Goal: Transaction & Acquisition: Purchase product/service

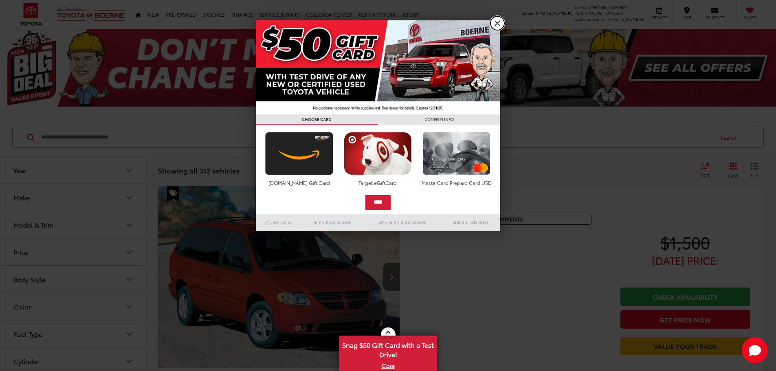
click at [498, 25] on link "X" at bounding box center [497, 23] width 14 height 14
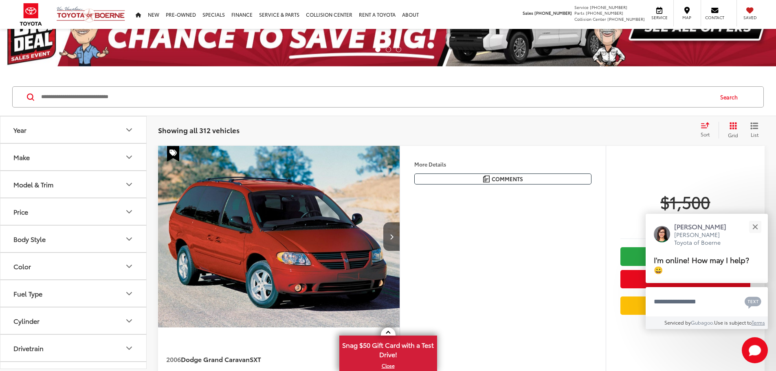
click at [120, 158] on button "Make" at bounding box center [73, 157] width 147 height 26
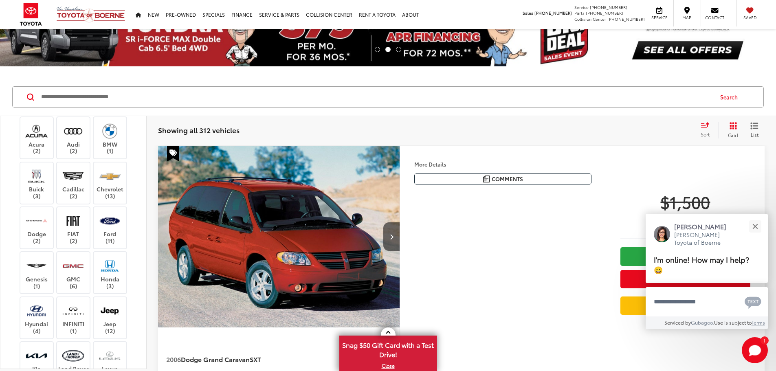
scroll to position [41, 0]
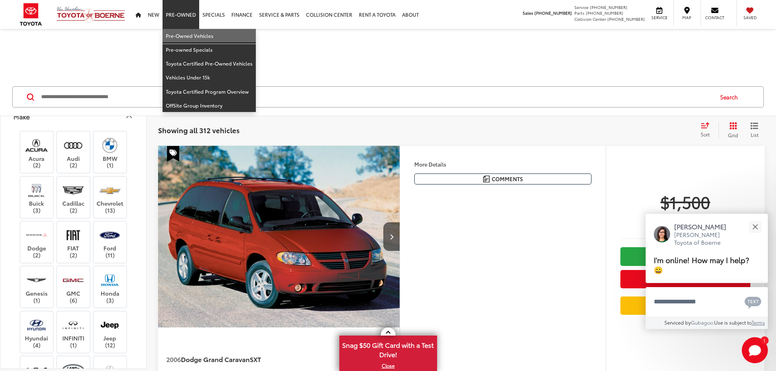
click at [184, 32] on link "Pre-Owned Vehicles" at bounding box center [208, 36] width 93 height 14
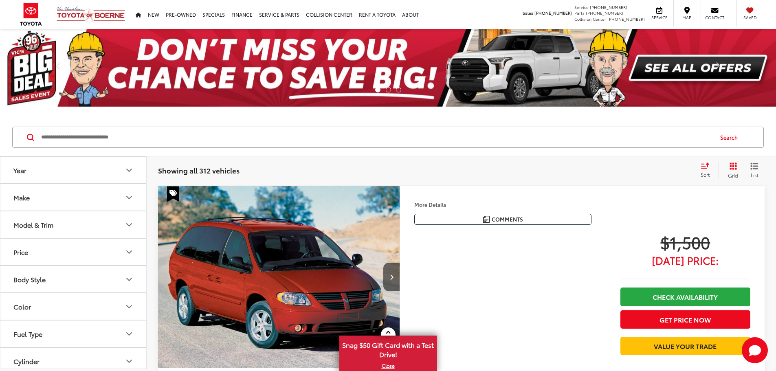
click at [104, 205] on button "Make" at bounding box center [73, 197] width 147 height 26
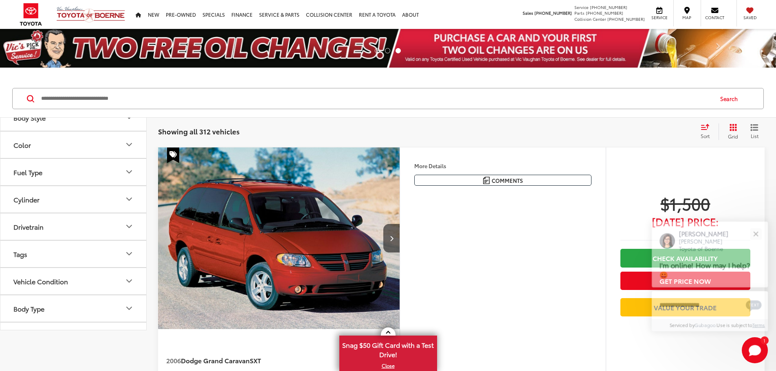
scroll to position [407, 0]
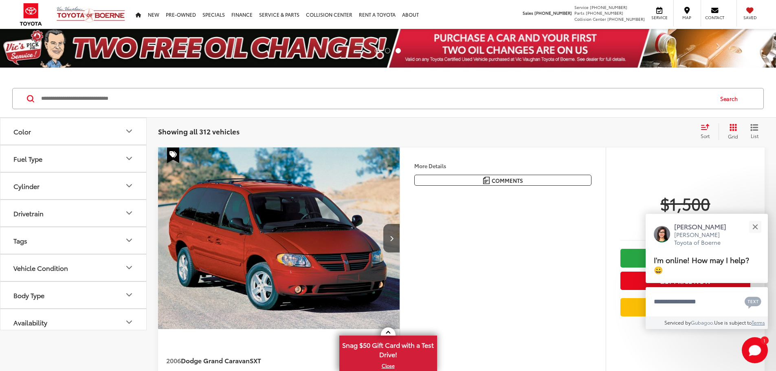
click at [73, 8] on img at bounding box center [73, 8] width 0 height 0
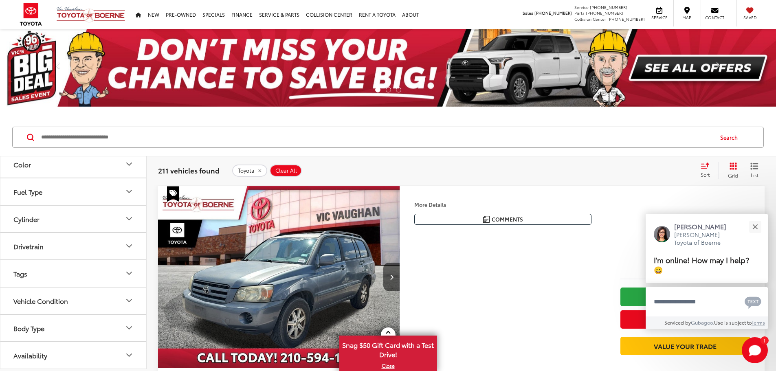
scroll to position [489, 0]
click at [81, 96] on button "Model & Trim" at bounding box center [73, 82] width 147 height 26
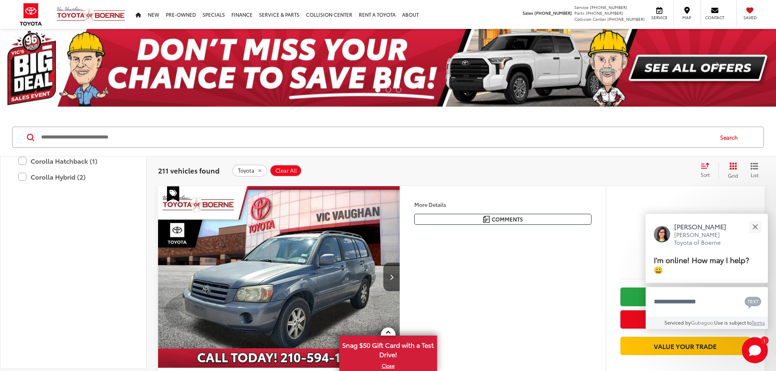
click at [22, 73] on label "bZ4X (1)" at bounding box center [73, 66] width 110 height 14
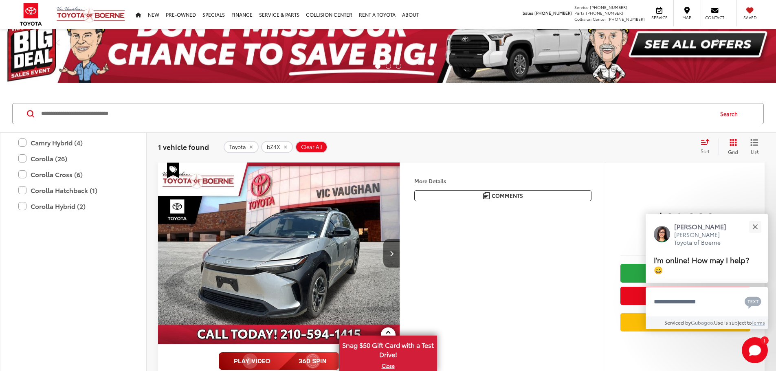
scroll to position [41, 0]
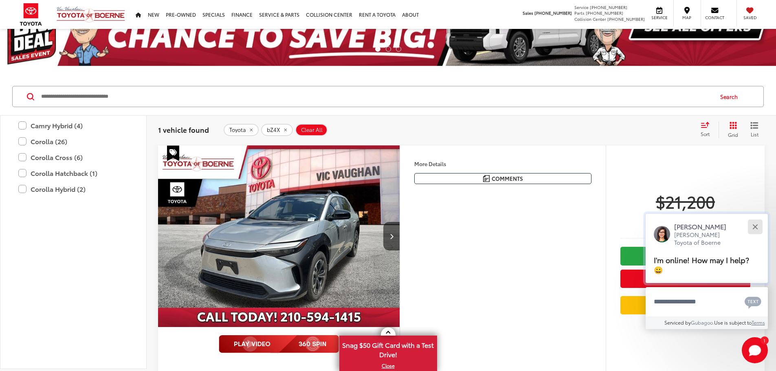
click at [754, 228] on button "Close" at bounding box center [755, 227] width 18 height 18
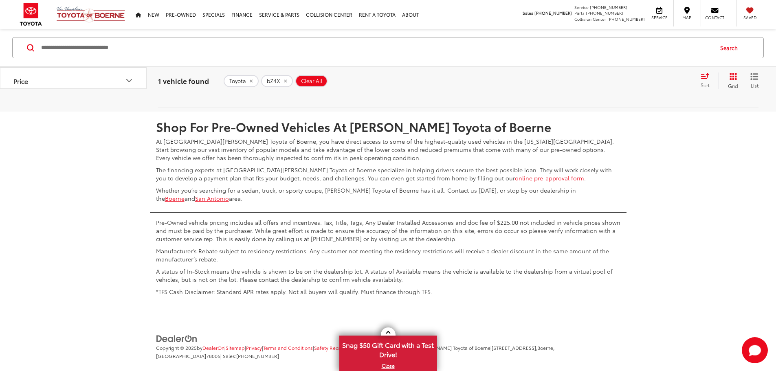
scroll to position [244, 0]
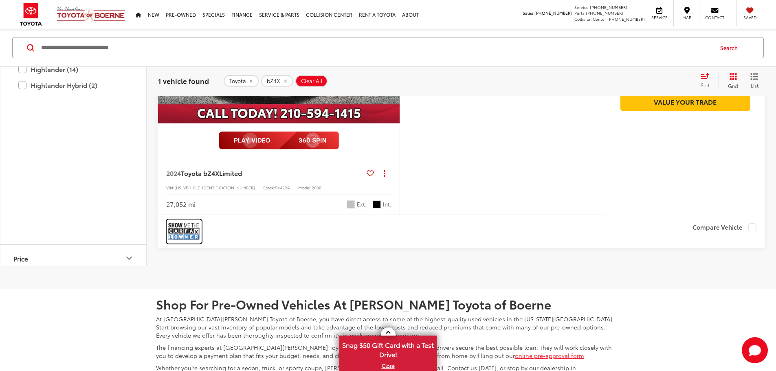
click at [189, 242] on img at bounding box center [184, 232] width 33 height 22
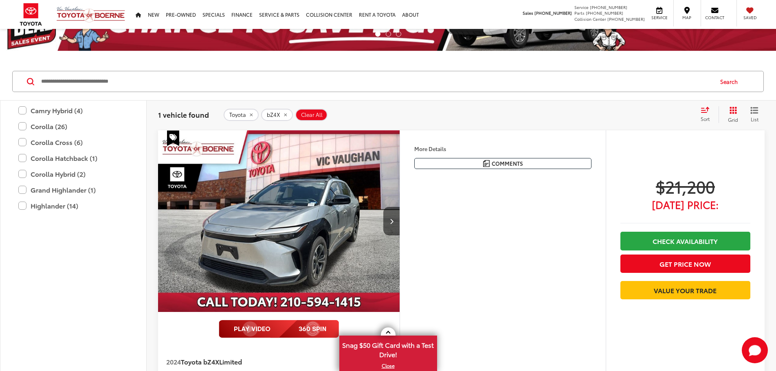
scroll to position [41, 0]
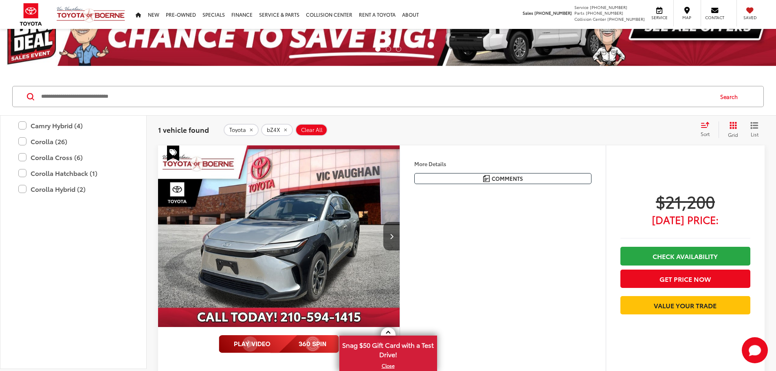
click at [479, 197] on div "More Details Comments Dealer Comments CARFAX One-Owner. 2024 Toyota bZ4X Limite…" at bounding box center [503, 170] width 206 height 51
click at [0, 0] on button "More..." at bounding box center [0, 0] width 0 height 0
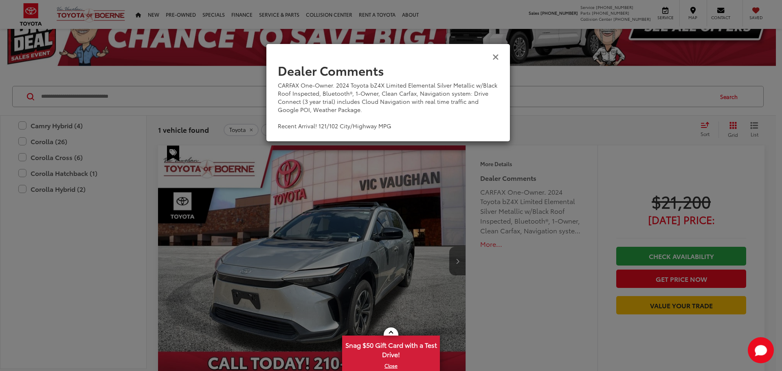
click at [497, 57] on icon "Close" at bounding box center [495, 56] width 7 height 9
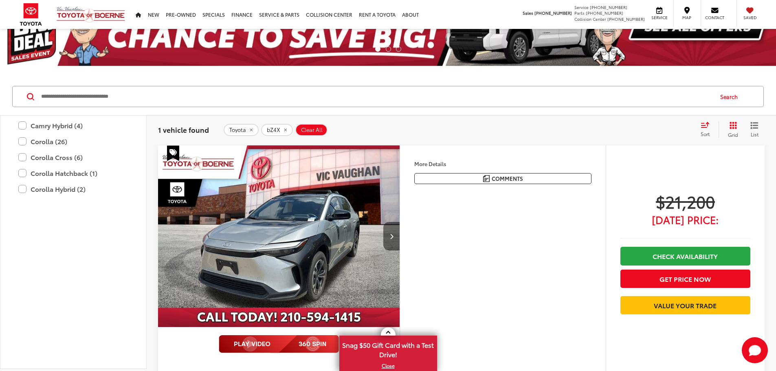
click at [399, 250] on button "Next image" at bounding box center [391, 236] width 16 height 29
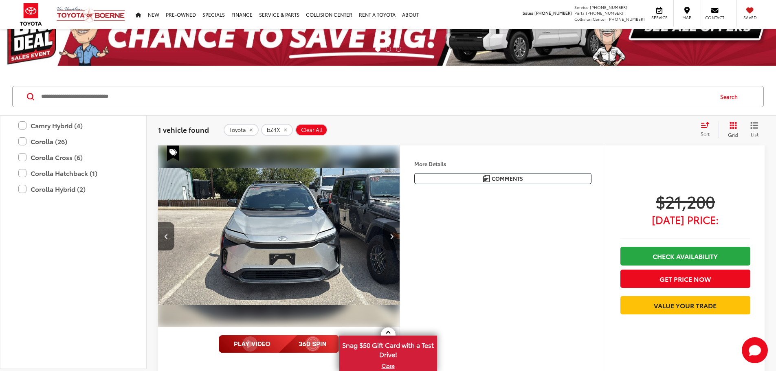
click at [399, 250] on button "Next image" at bounding box center [391, 236] width 16 height 29
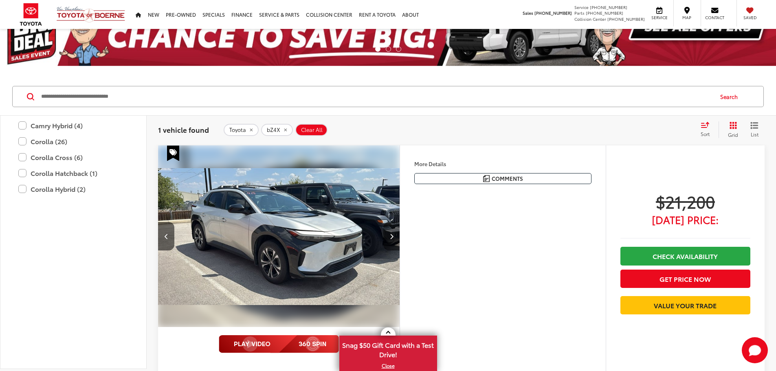
click at [399, 250] on button "Next image" at bounding box center [391, 236] width 16 height 29
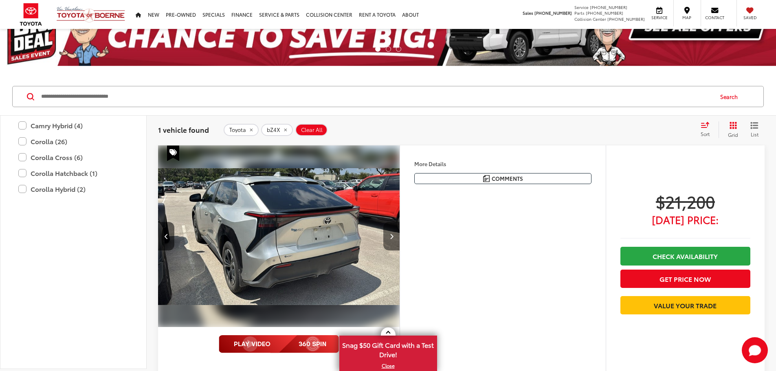
click at [399, 250] on button "Next image" at bounding box center [391, 236] width 16 height 29
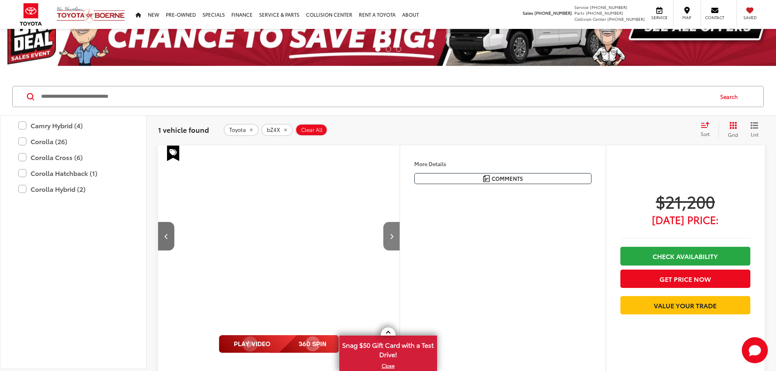
scroll to position [0, 1235]
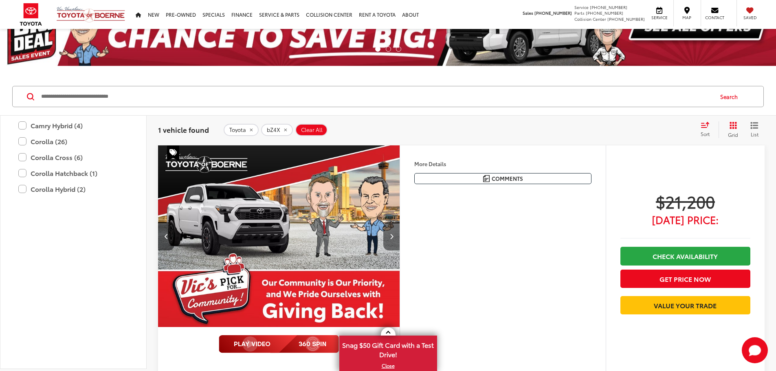
click at [399, 250] on button "Next image" at bounding box center [391, 236] width 16 height 29
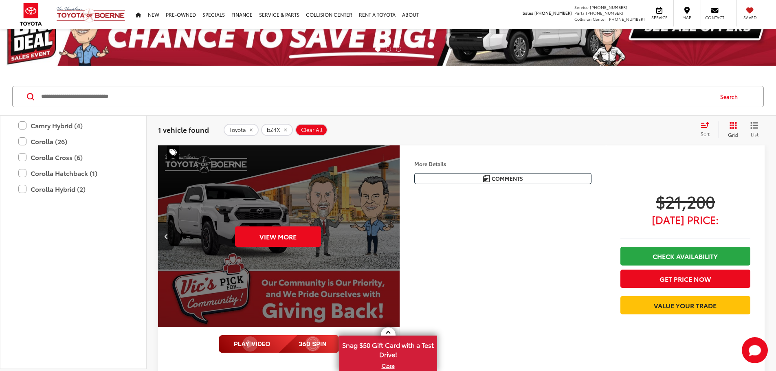
scroll to position [0, 1544]
click at [164, 250] on button "Previous image" at bounding box center [166, 236] width 16 height 29
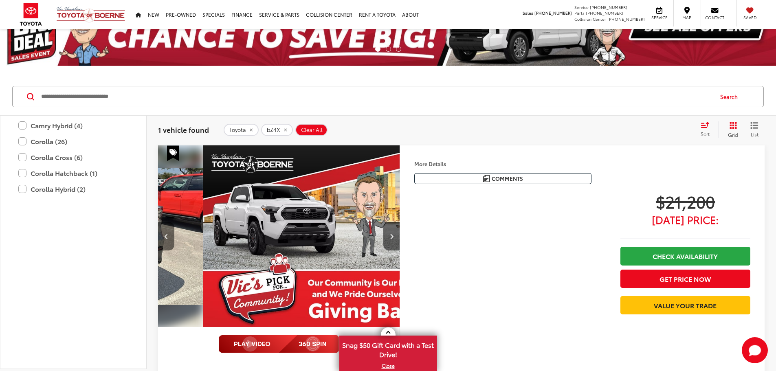
click at [164, 250] on button "Previous image" at bounding box center [166, 236] width 16 height 29
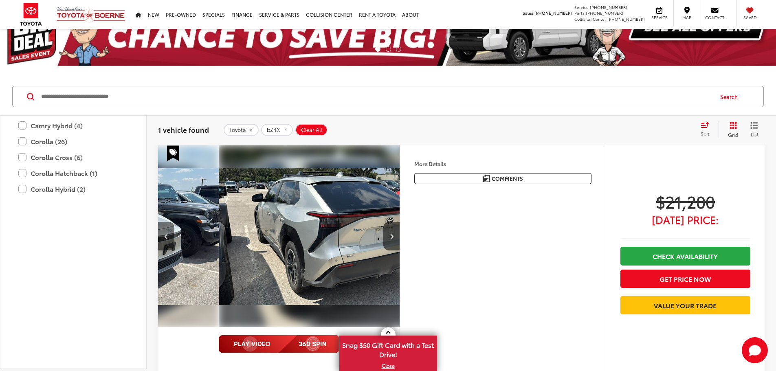
scroll to position [0, 618]
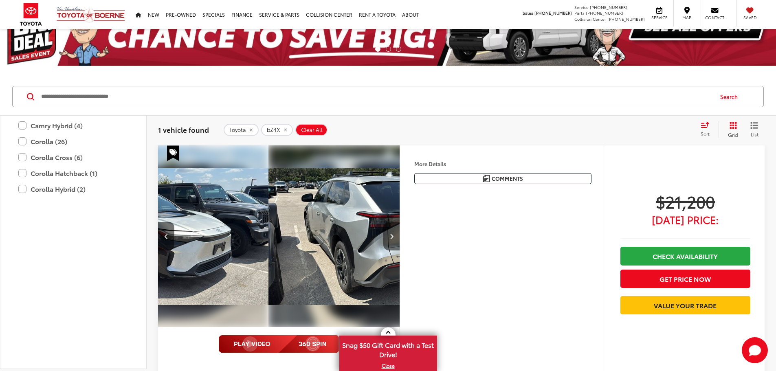
click at [399, 250] on button "Next image" at bounding box center [391, 236] width 16 height 29
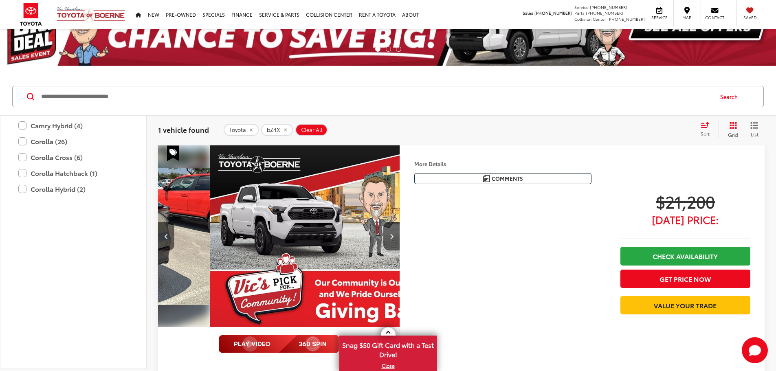
scroll to position [0, 926]
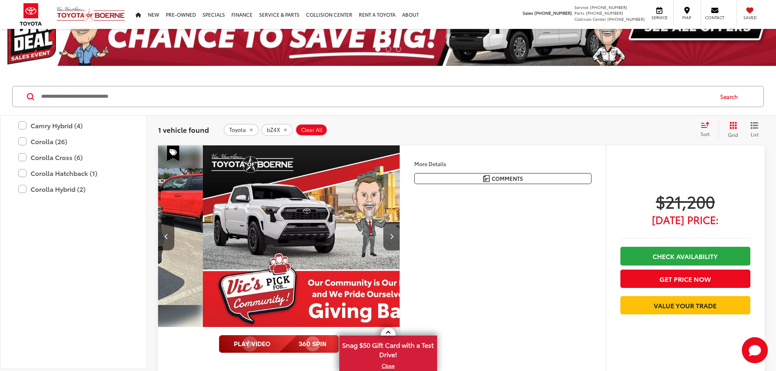
click at [202, 267] on img "2024 Toyota bZ4X Limited 3" at bounding box center [81, 236] width 243 height 182
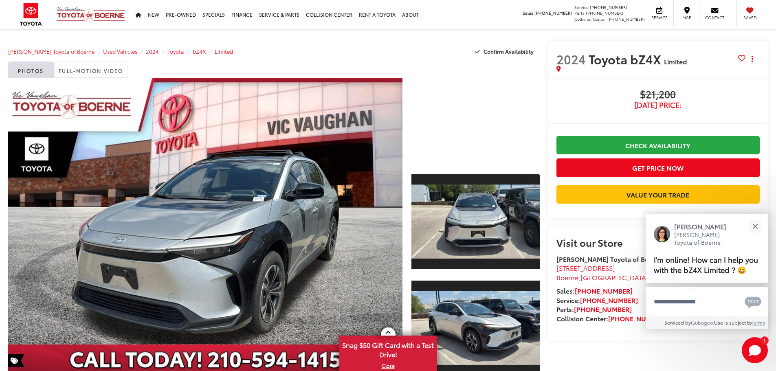
click at [479, 125] on div at bounding box center [475, 121] width 129 height 86
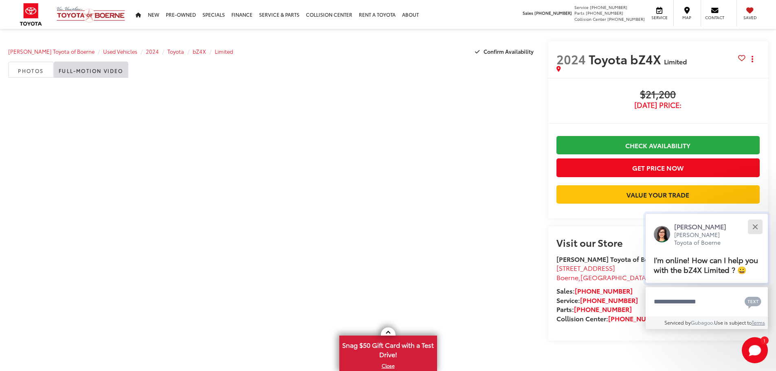
click at [756, 227] on div "Close" at bounding box center [754, 226] width 5 height 5
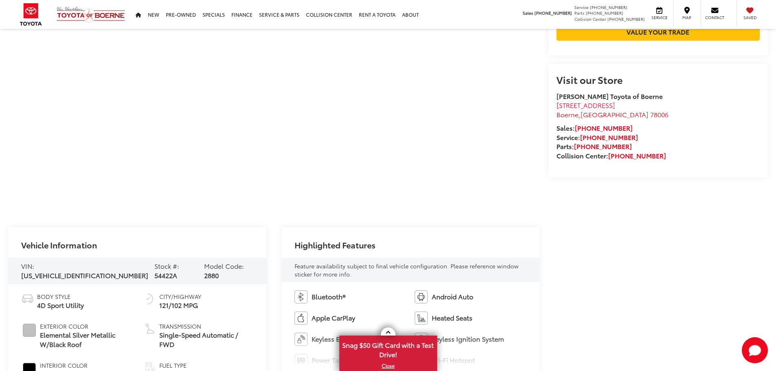
scroll to position [81, 0]
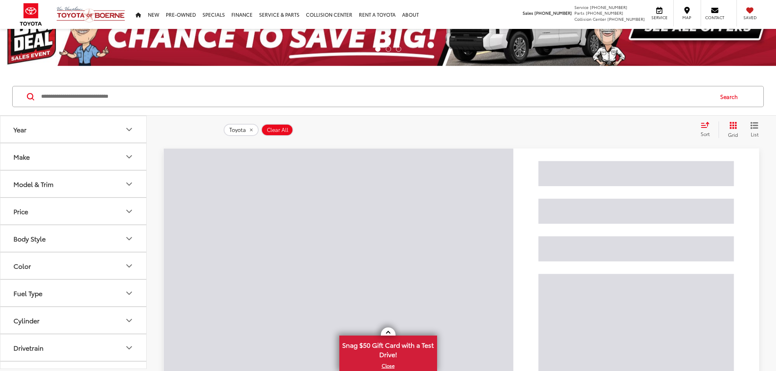
scroll to position [41, 0]
